Goal: Information Seeking & Learning: Learn about a topic

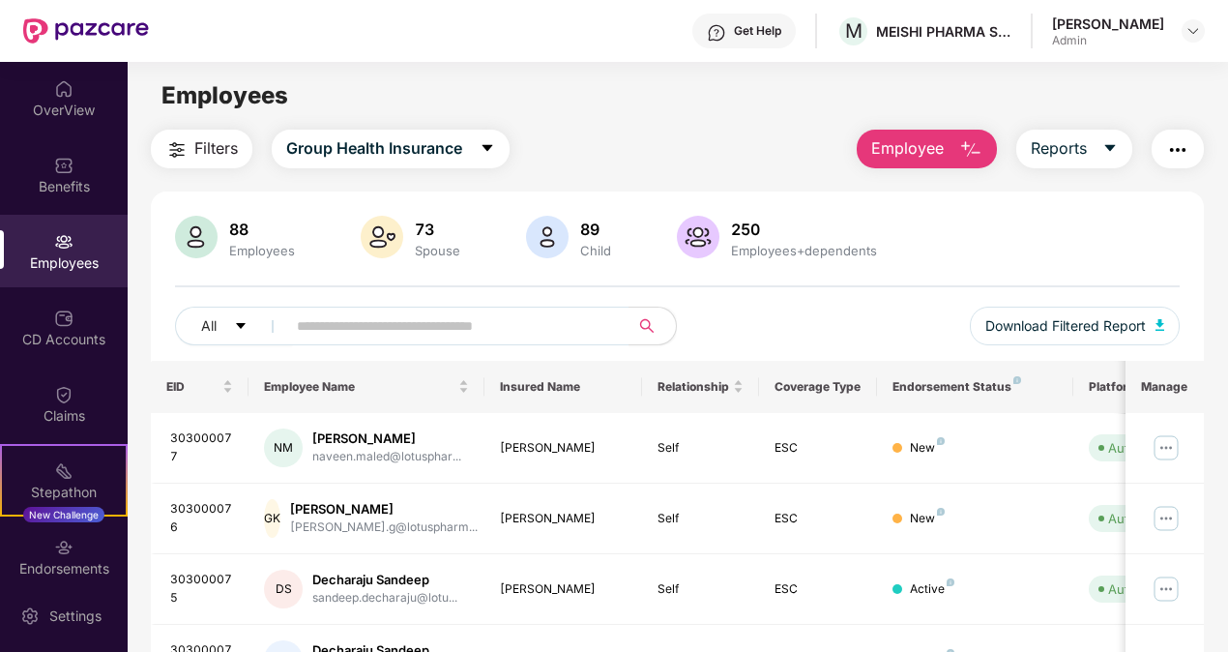
click at [1180, 22] on div "[PERSON_NAME] Admin" at bounding box center [1128, 32] width 153 height 34
click at [1189, 33] on img at bounding box center [1192, 30] width 15 height 15
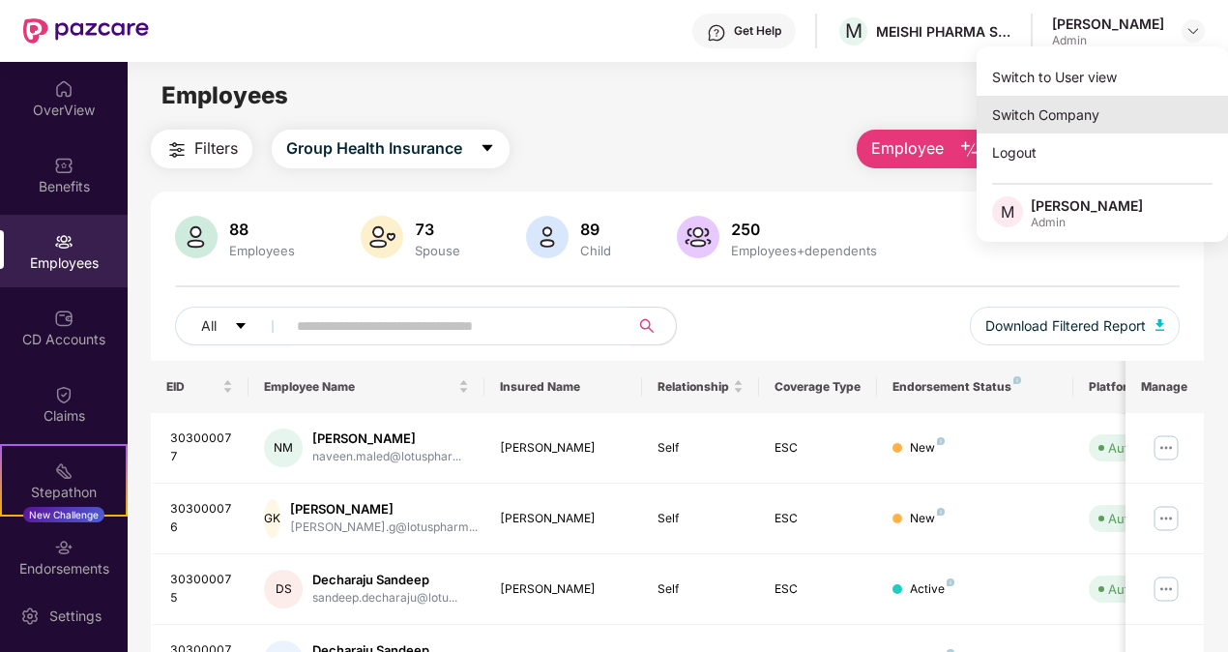
click at [1092, 125] on div "Switch Company" at bounding box center [1101, 115] width 251 height 38
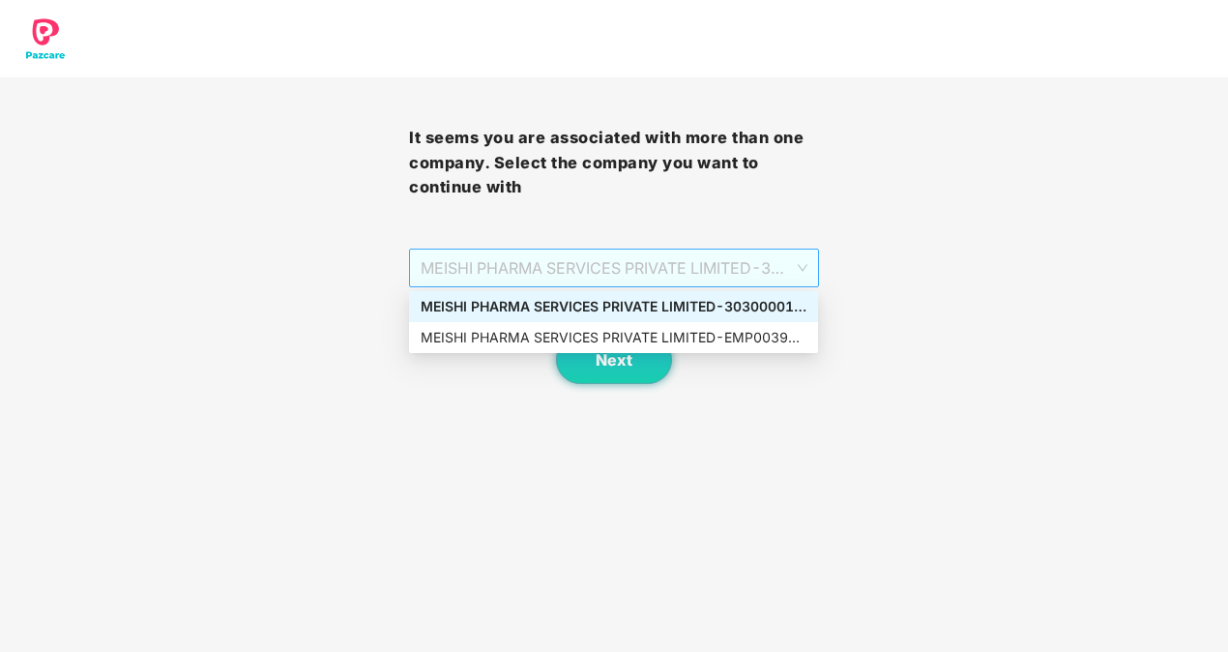
click at [754, 254] on span "MEISHI PHARMA SERVICES PRIVATE LIMITED - 303000013 - ADMIN" at bounding box center [614, 267] width 386 height 37
click at [699, 327] on div "MEISHI PHARMA SERVICES PRIVATE LIMITED - EMP0039 - ADMIN" at bounding box center [614, 337] width 386 height 21
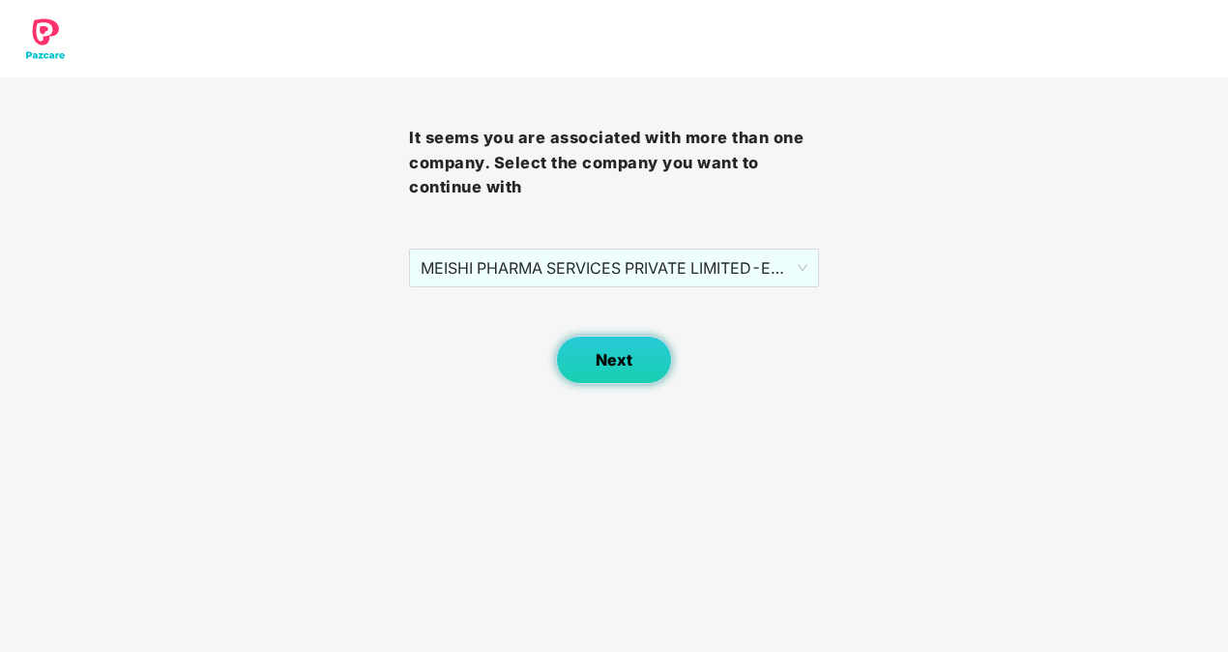
click at [630, 367] on span "Next" at bounding box center [614, 360] width 37 height 18
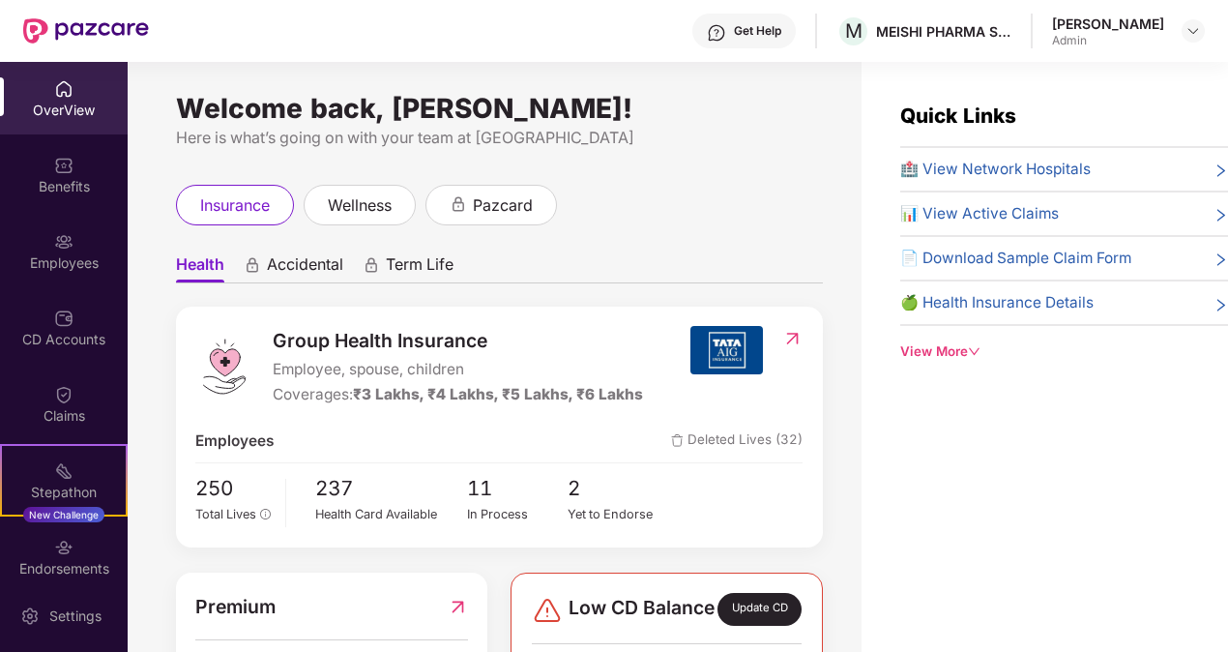
click at [961, 164] on span "🏥 View Network Hospitals" at bounding box center [995, 169] width 190 height 23
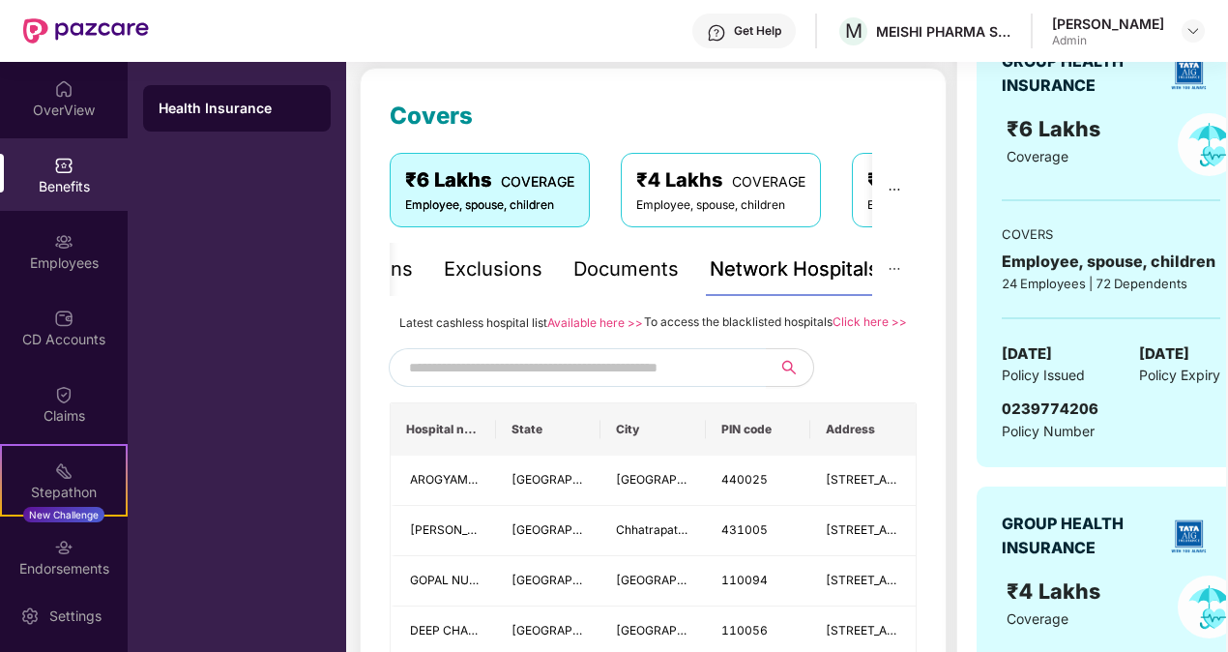
scroll to position [231, 0]
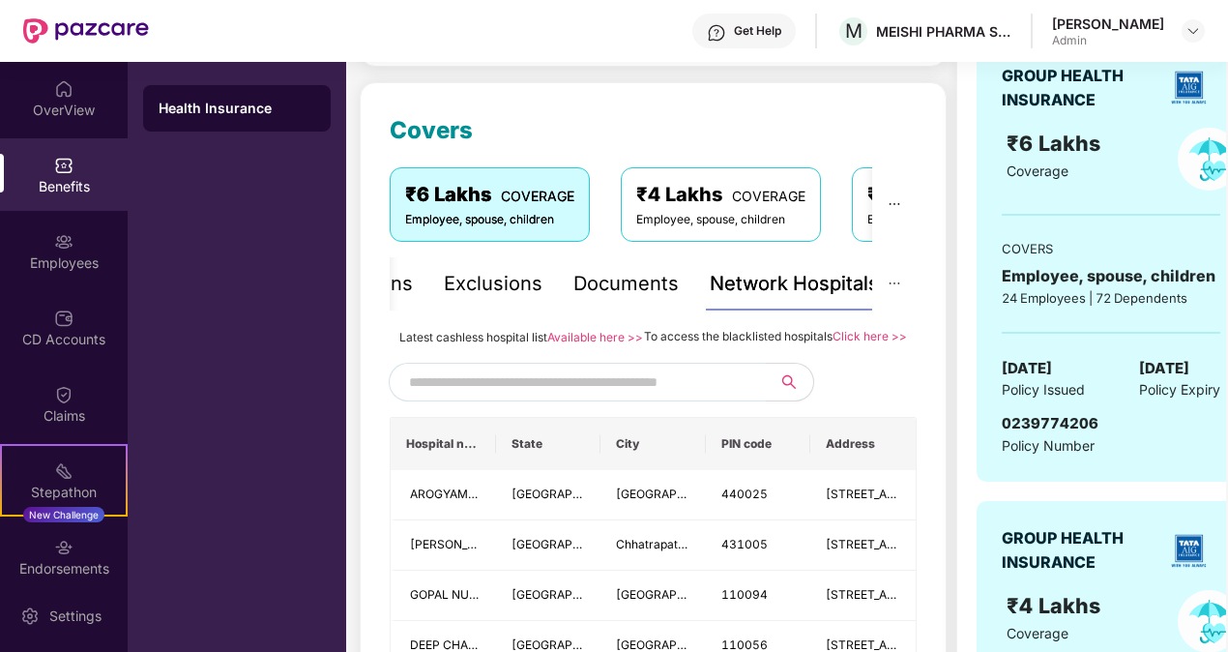
click at [683, 396] on input "text" at bounding box center [574, 381] width 331 height 29
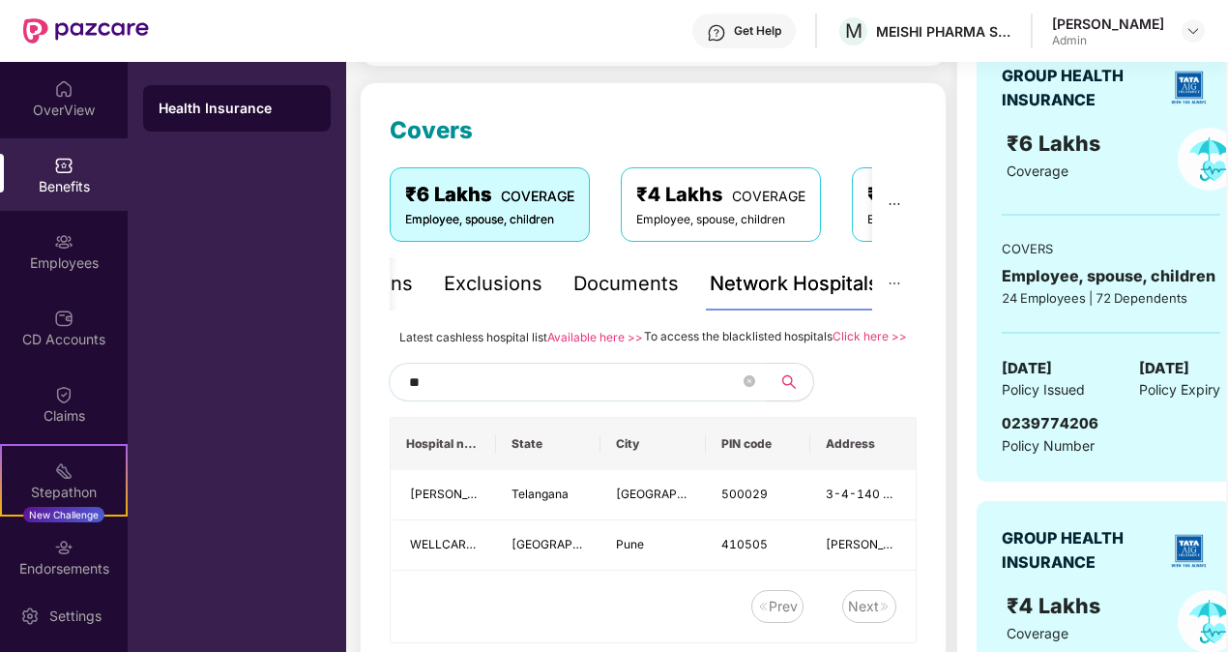
type input "*"
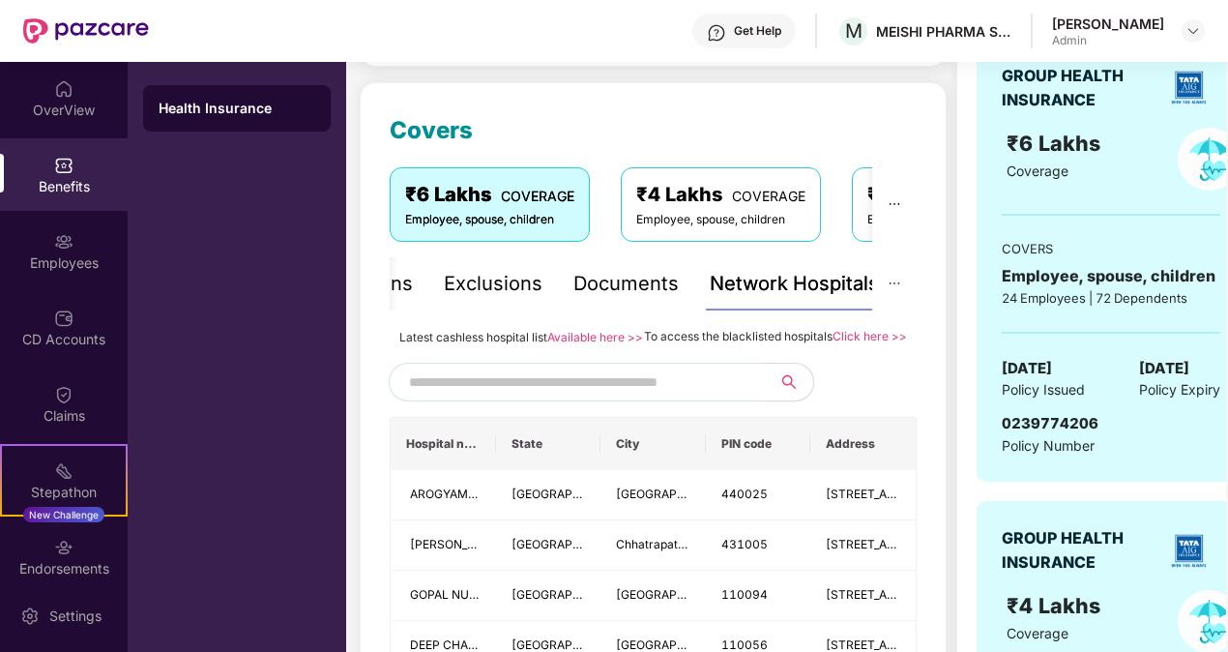
click at [768, 230] on div "₹4 Lakhs COVERAGE Employee, spouse, children" at bounding box center [721, 203] width 200 height 73
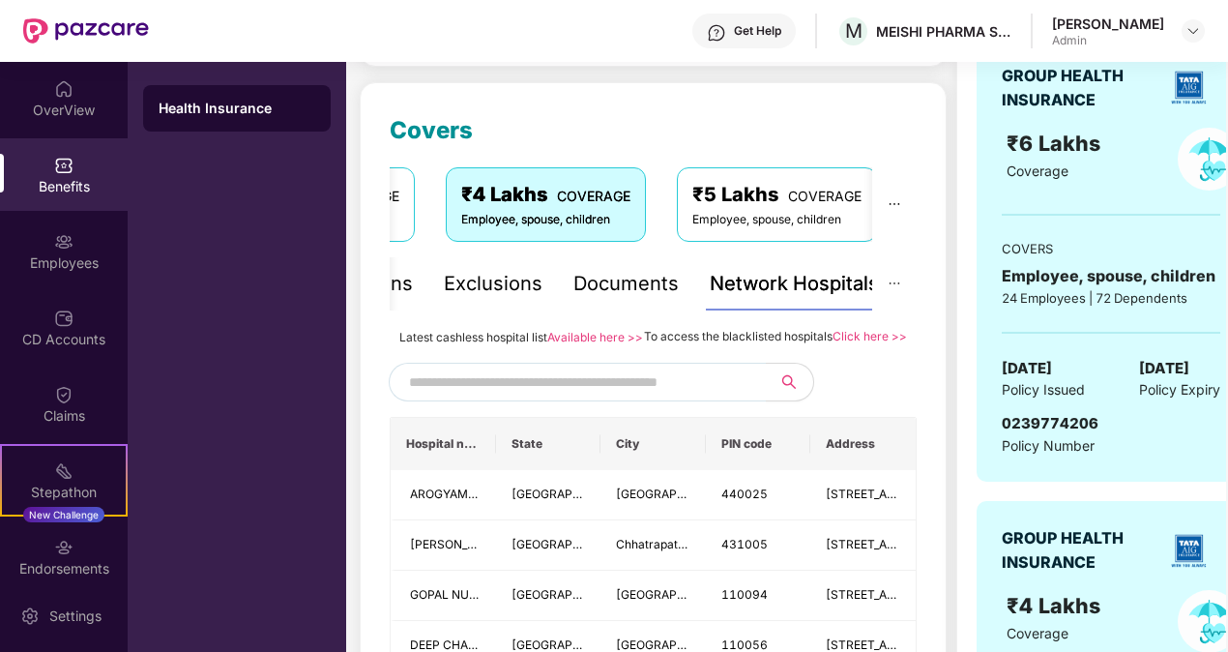
click at [870, 209] on div "₹5 Lakhs COVERAGE Employee, spouse, children" at bounding box center [777, 203] width 200 height 73
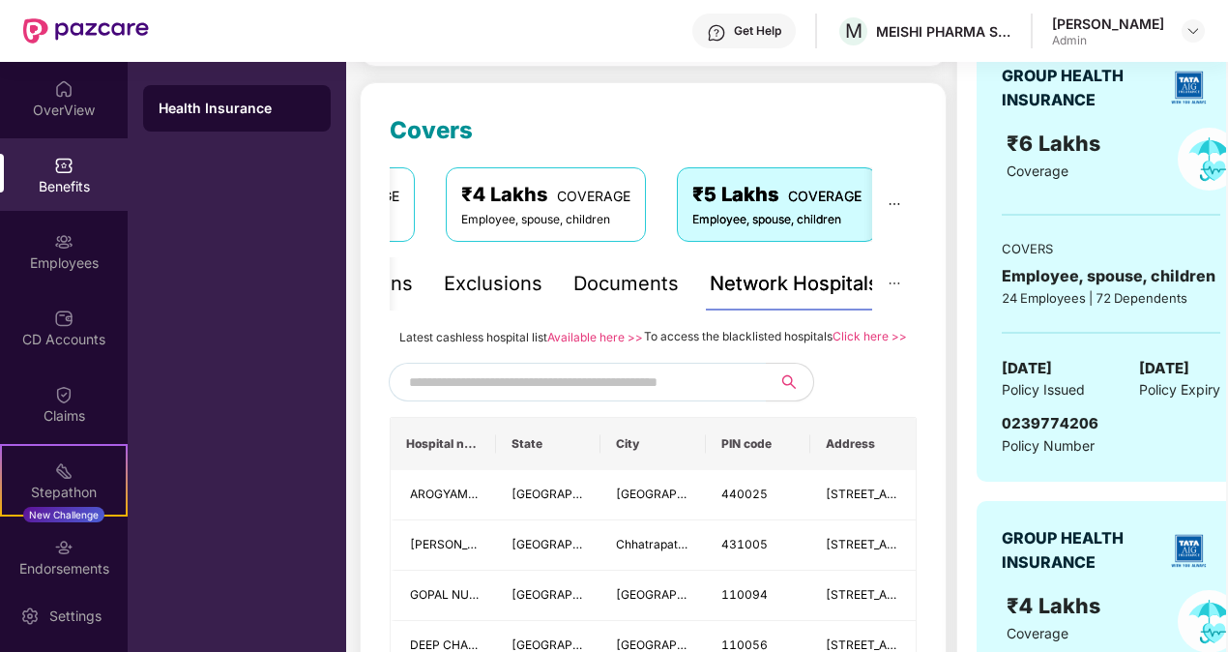
click at [852, 342] on link "Click here >>" at bounding box center [869, 336] width 74 height 15
